Goal: Task Accomplishment & Management: Manage account settings

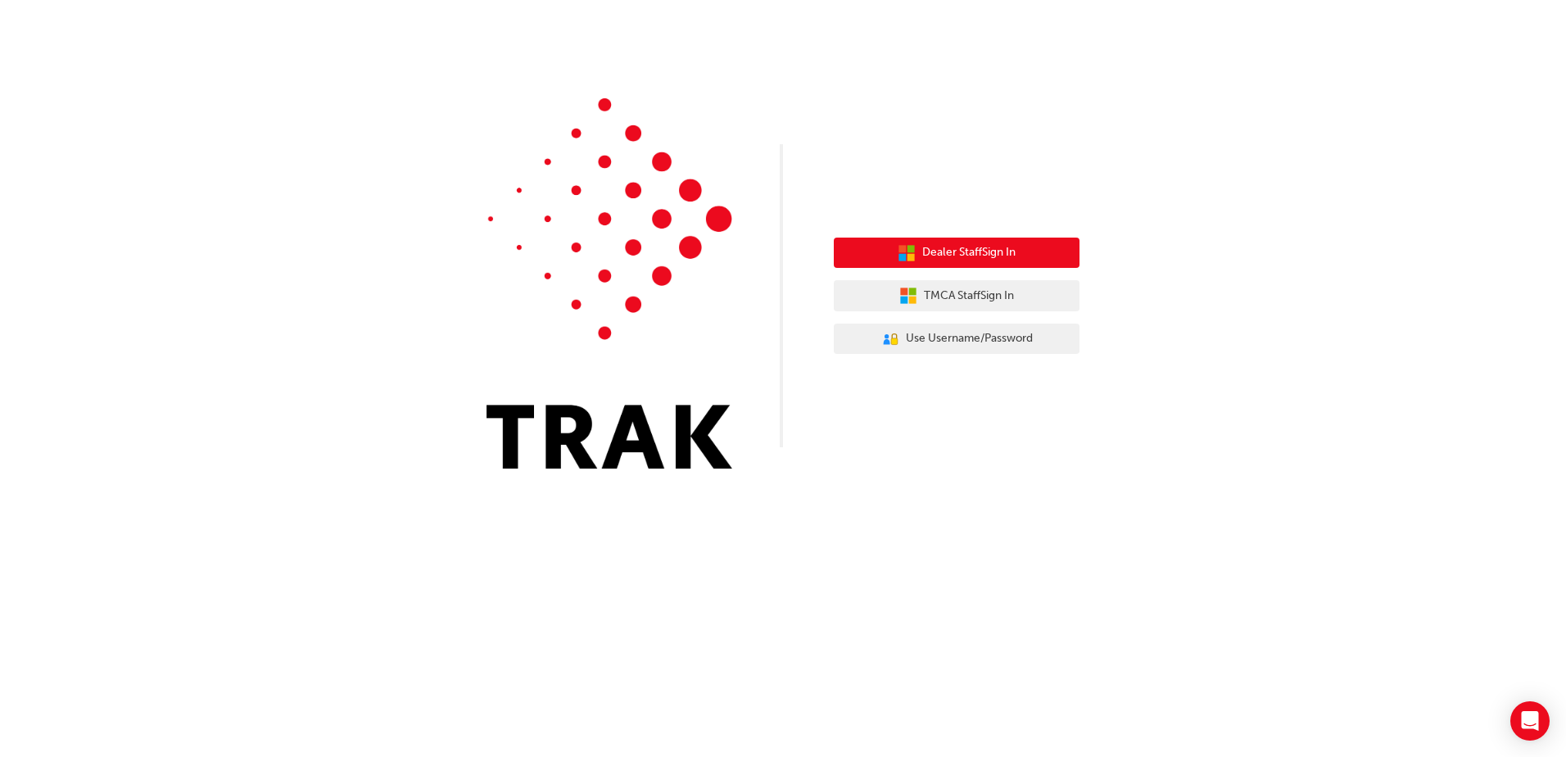
click at [979, 256] on span "Dealer Staff Sign In" at bounding box center [968, 252] width 93 height 19
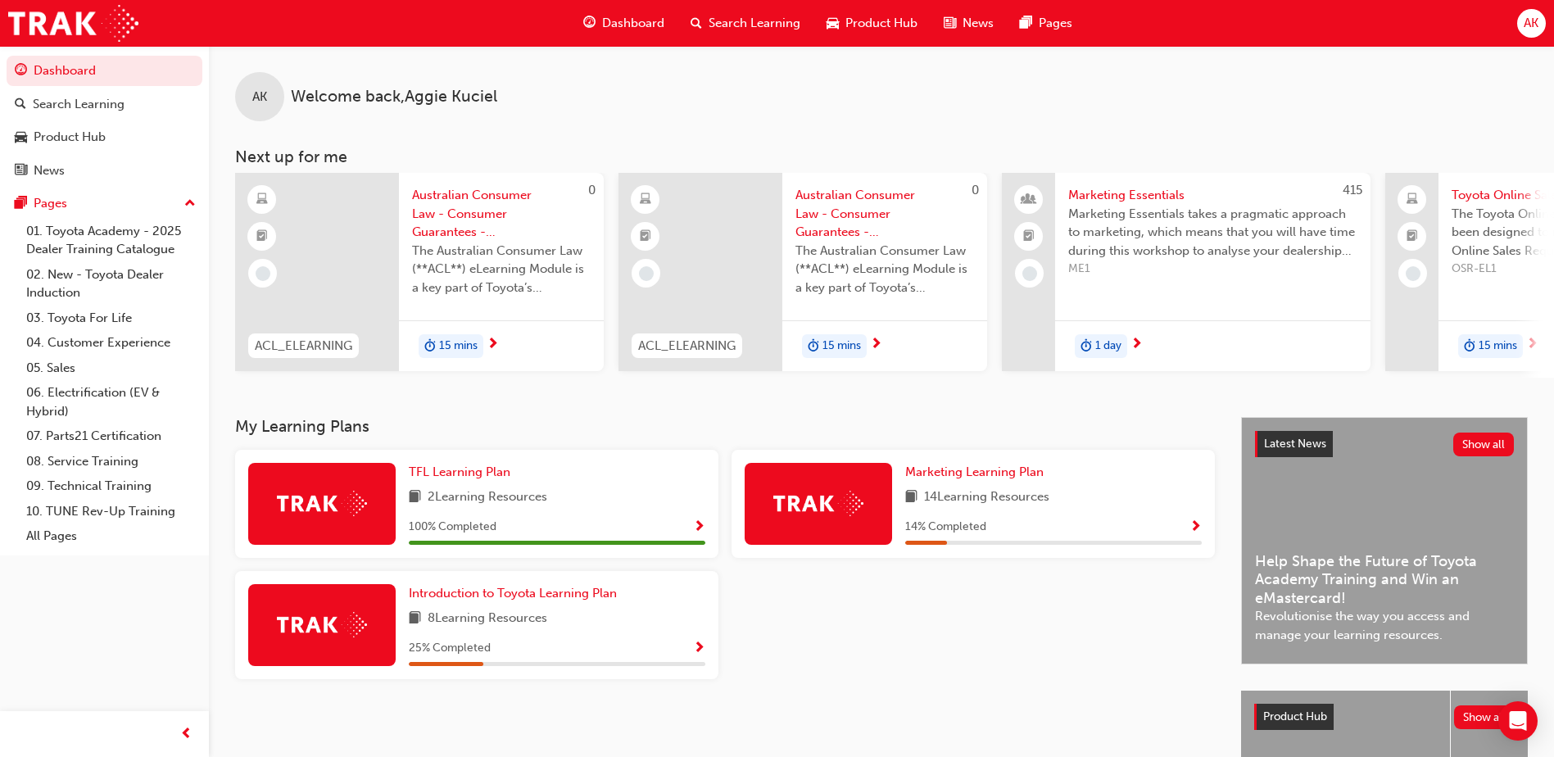
click at [1522, 22] on div "AK" at bounding box center [1531, 23] width 29 height 29
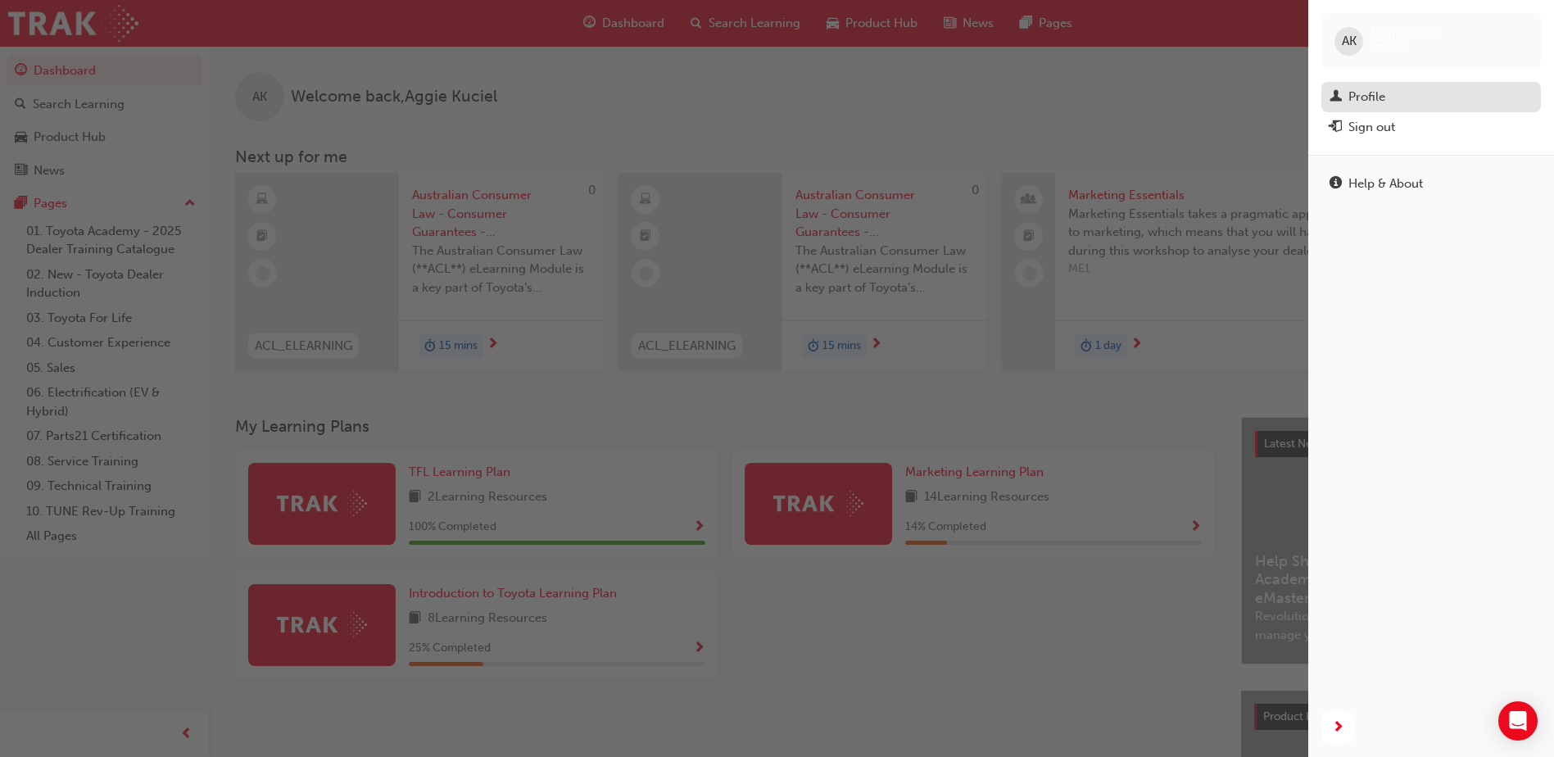
click at [1383, 101] on div "Profile" at bounding box center [1366, 97] width 37 height 19
